Goal: Task Accomplishment & Management: Manage account settings

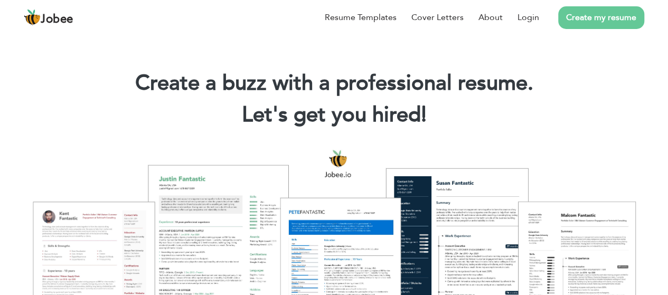
click at [585, 15] on link "Create my resume" at bounding box center [601, 17] width 86 height 23
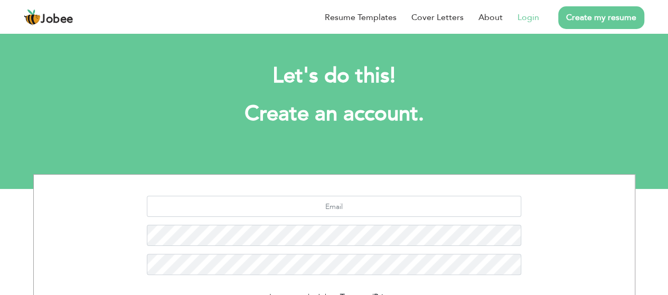
click at [528, 19] on link "Login" at bounding box center [529, 17] width 22 height 13
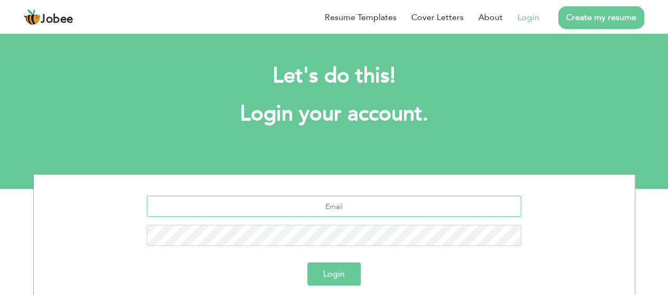
click at [301, 207] on input "text" at bounding box center [334, 206] width 374 height 21
type input "tanveerkabeerkhan328@gmail.com"
click at [342, 273] on button "Login" at bounding box center [333, 273] width 53 height 23
